Goal: Transaction & Acquisition: Obtain resource

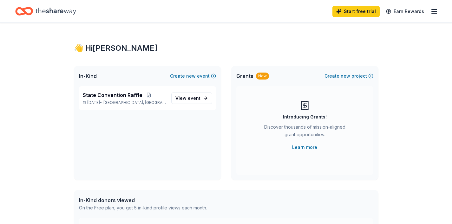
click at [434, 11] on line "button" at bounding box center [433, 11] width 5 height 0
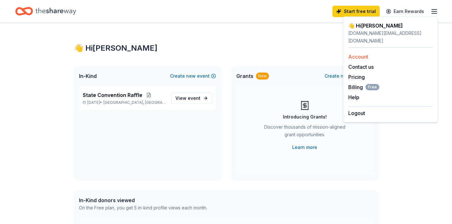
click at [357, 54] on link "Account" at bounding box center [358, 57] width 20 height 6
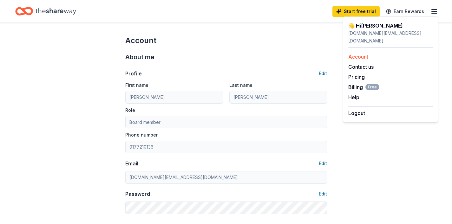
click at [351, 54] on link "Account" at bounding box center [358, 57] width 20 height 6
click at [376, 35] on div "jsorocki.esq@gmail.com" at bounding box center [390, 36] width 84 height 15
click at [434, 12] on icon "button" at bounding box center [434, 12] width 8 height 8
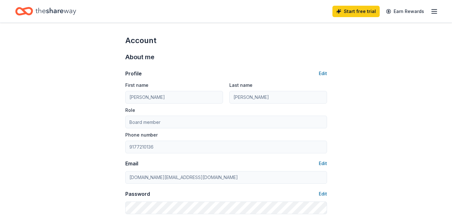
click at [434, 12] on icon "button" at bounding box center [434, 12] width 8 height 8
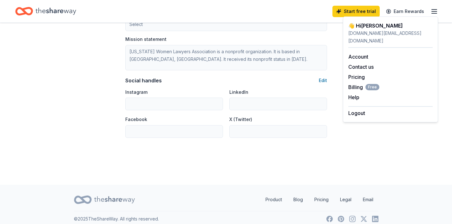
scroll to position [410, 0]
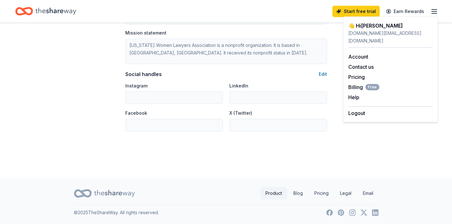
click at [268, 193] on link "Product" at bounding box center [273, 193] width 27 height 13
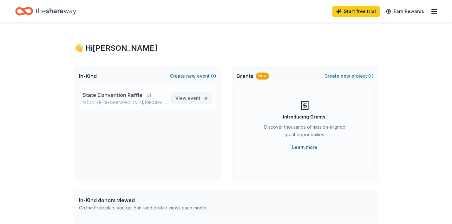
click at [183, 98] on span "View event" at bounding box center [187, 98] width 25 height 8
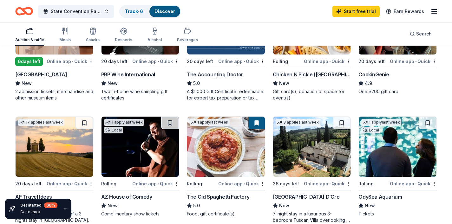
scroll to position [192, 0]
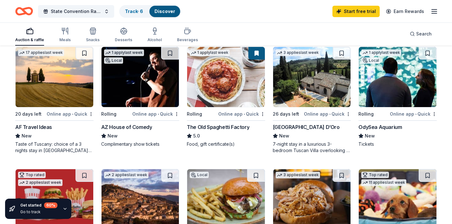
click at [391, 128] on div "OdySea Aquarium" at bounding box center [379, 127] width 43 height 8
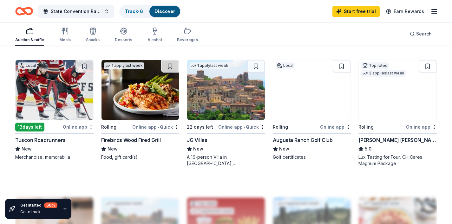
scroll to position [396, 0]
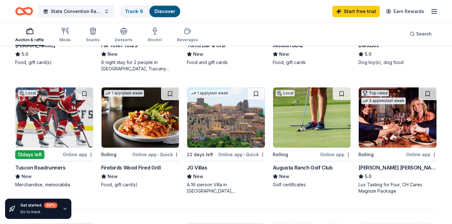
click at [35, 125] on img at bounding box center [55, 117] width 78 height 60
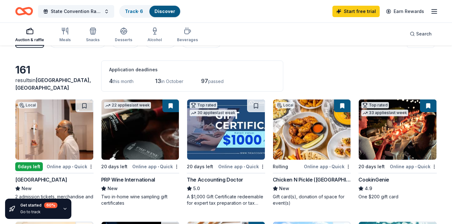
scroll to position [0, 0]
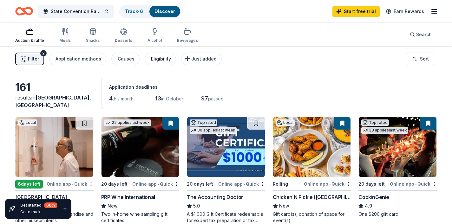
click at [158, 57] on div "Eligibility" at bounding box center [161, 59] width 20 height 8
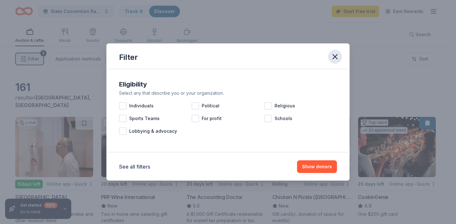
click at [337, 54] on icon "button" at bounding box center [335, 56] width 9 height 9
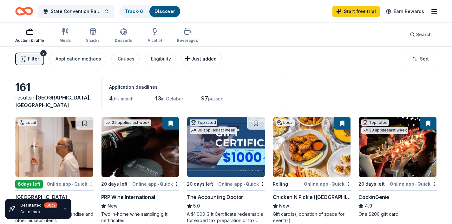
click at [201, 59] on span "Just added" at bounding box center [203, 58] width 25 height 5
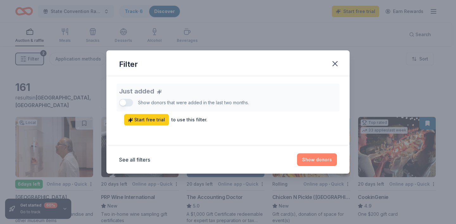
click at [320, 158] on button "Show donors" at bounding box center [317, 159] width 40 height 13
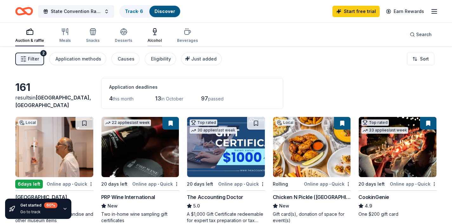
click at [149, 37] on div "Alcohol" at bounding box center [154, 35] width 14 height 15
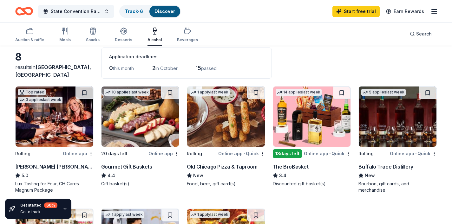
scroll to position [39, 0]
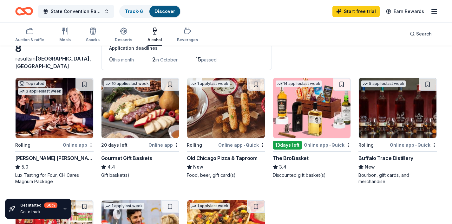
click at [140, 103] on img at bounding box center [140, 108] width 78 height 60
click at [33, 40] on div "Auction & raffle" at bounding box center [29, 39] width 29 height 5
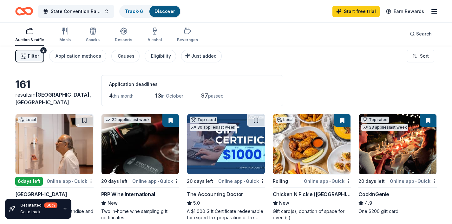
scroll to position [3, 0]
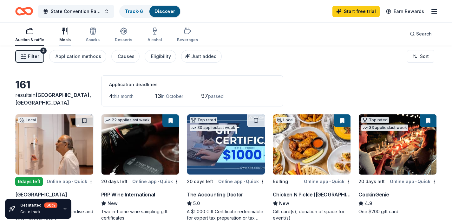
click at [62, 40] on div "Meals" at bounding box center [64, 39] width 11 height 5
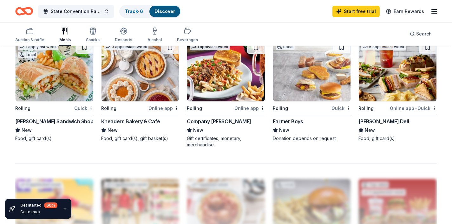
scroll to position [437, 0]
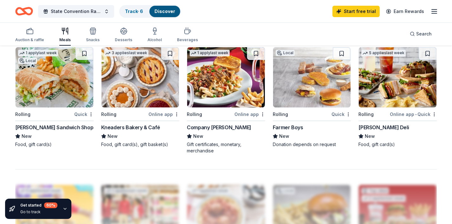
click at [142, 82] on img at bounding box center [140, 77] width 78 height 60
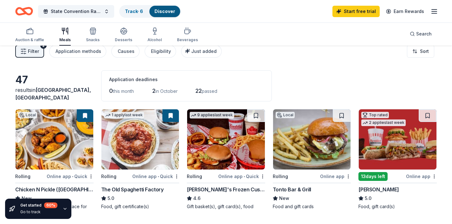
scroll to position [0, 0]
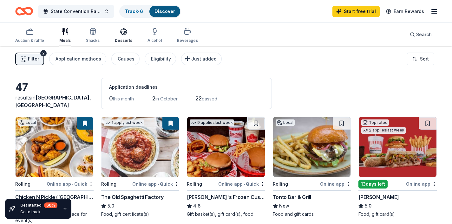
click at [120, 32] on icon "button" at bounding box center [124, 32] width 8 height 8
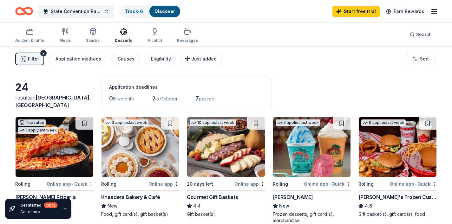
click at [100, 40] on div "Auction & raffle Meals Snacks Desserts Alcohol Beverages" at bounding box center [106, 35] width 183 height 21
click at [93, 41] on div "Snacks" at bounding box center [93, 40] width 14 height 5
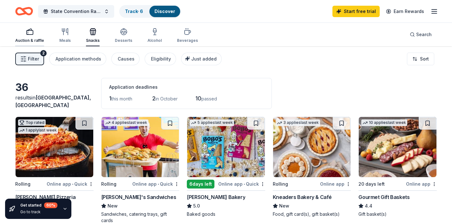
click at [24, 39] on div "Auction & raffle" at bounding box center [29, 40] width 29 height 5
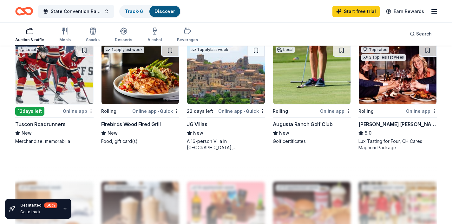
scroll to position [439, 0]
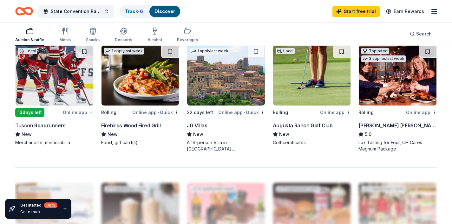
click at [291, 81] on img at bounding box center [312, 75] width 78 height 60
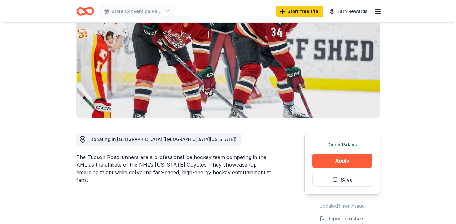
scroll to position [81, 0]
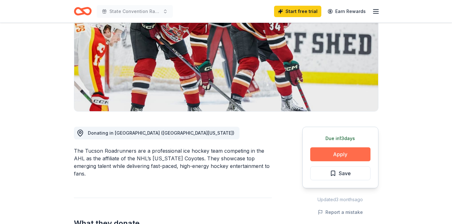
click at [336, 154] on button "Apply" at bounding box center [340, 154] width 60 height 14
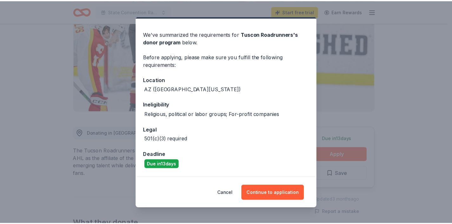
scroll to position [0, 0]
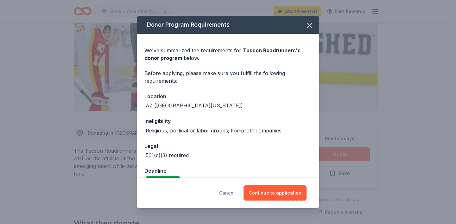
click at [234, 192] on button "Cancel" at bounding box center [227, 192] width 16 height 15
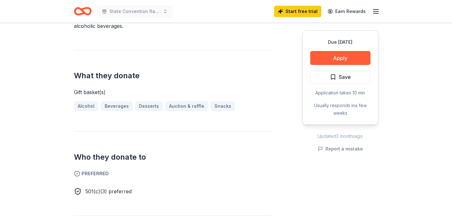
scroll to position [141, 0]
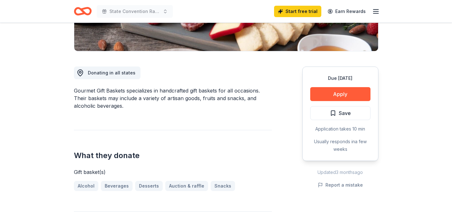
drag, startPoint x: 156, startPoint y: 93, endPoint x: 228, endPoint y: 108, distance: 73.3
click at [220, 106] on div "Gourmet Gift Baskets specializes in handcrafted gift baskets for all occasions.…" at bounding box center [173, 98] width 198 height 23
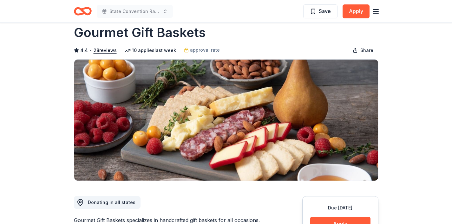
scroll to position [0, 0]
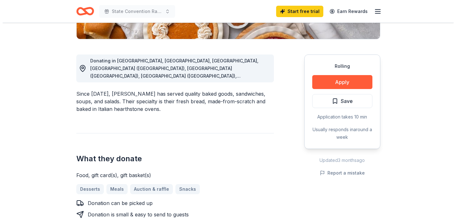
scroll to position [157, 0]
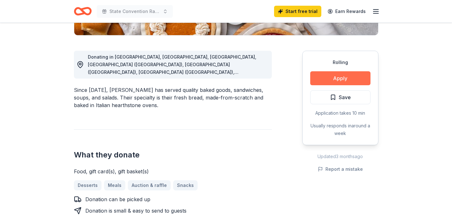
click at [329, 81] on button "Apply" at bounding box center [340, 78] width 60 height 14
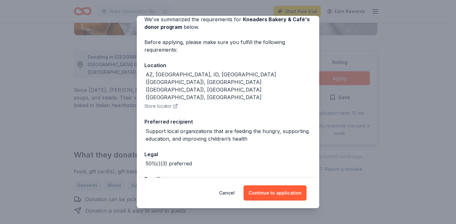
scroll to position [31, 0]
click at [263, 191] on button "Continue to application" at bounding box center [275, 192] width 63 height 15
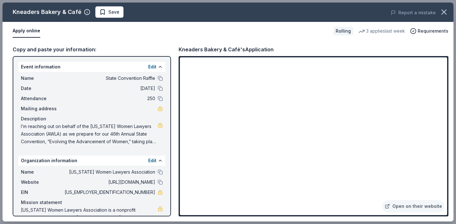
drag, startPoint x: 124, startPoint y: 193, endPoint x: 133, endPoint y: 193, distance: 9.2
click at [134, 193] on span "[US_EMPLOYER_IDENTIFICATION_NUMBER]" at bounding box center [109, 193] width 92 height 8
click at [126, 193] on span "[US_EMPLOYER_IDENTIFICATION_NUMBER]" at bounding box center [109, 193] width 92 height 8
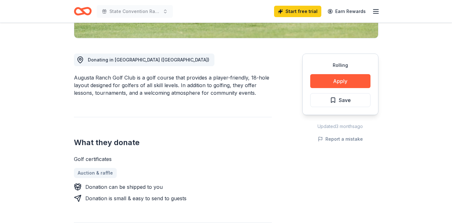
scroll to position [153, 0]
